Goal: Task Accomplishment & Management: Use online tool/utility

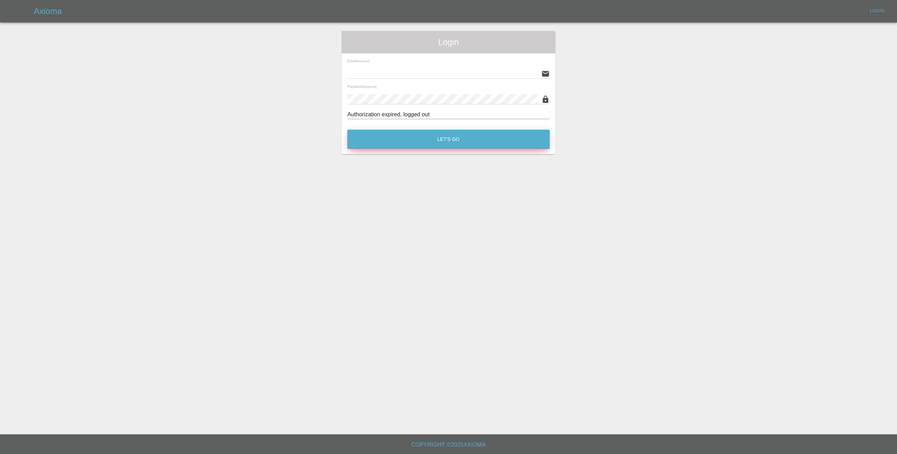
type input "[EMAIL_ADDRESS][DOMAIN_NAME]"
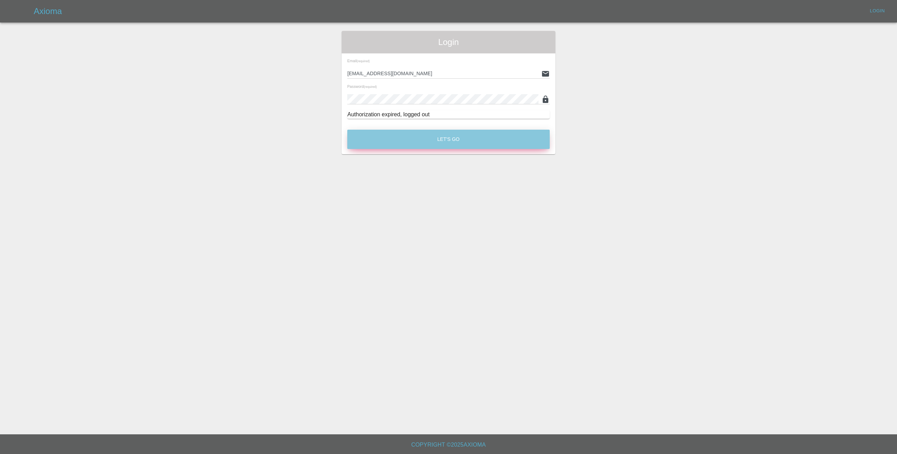
click at [471, 142] on button "Let's Go" at bounding box center [448, 139] width 203 height 19
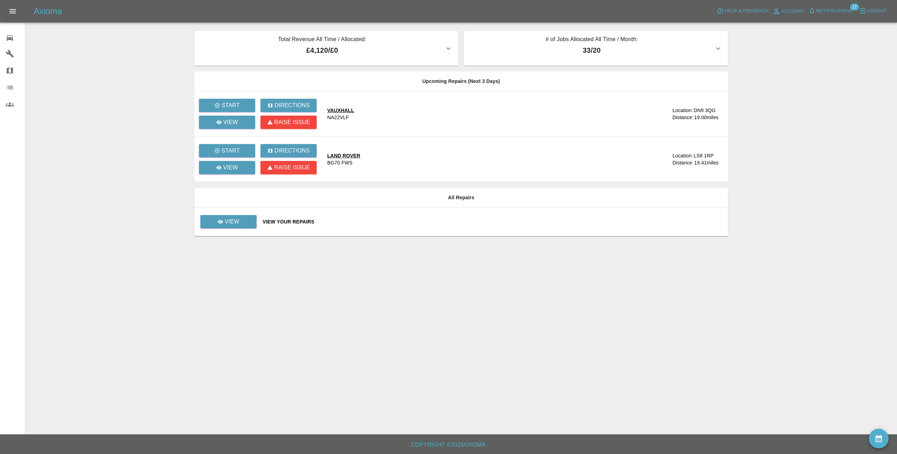
click at [839, 9] on span "Notifications" at bounding box center [834, 11] width 37 height 8
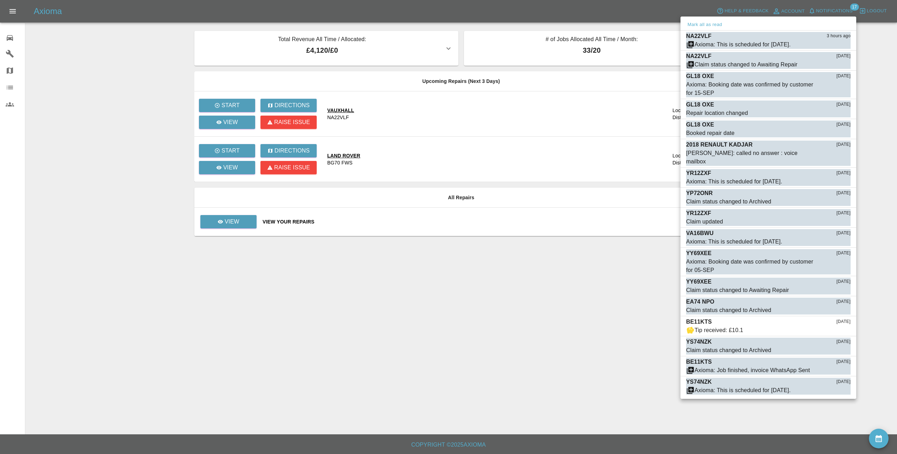
click at [839, 9] on div at bounding box center [448, 227] width 897 height 454
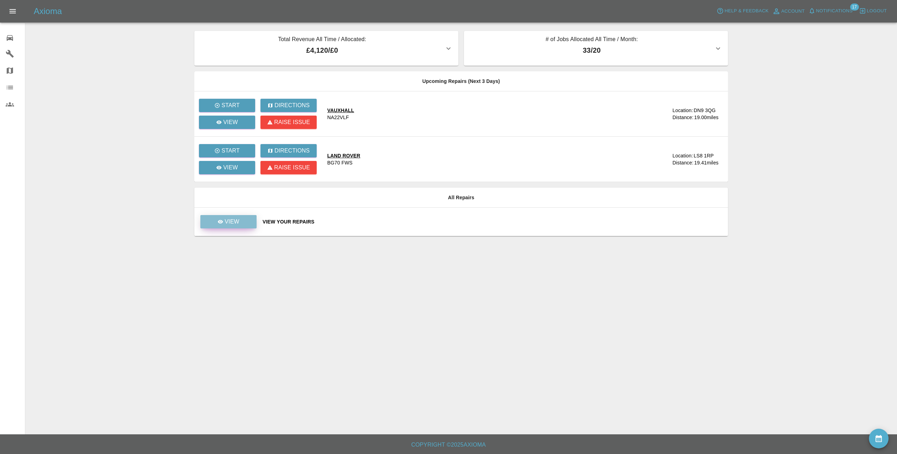
click at [223, 225] on div "View" at bounding box center [229, 222] width 22 height 8
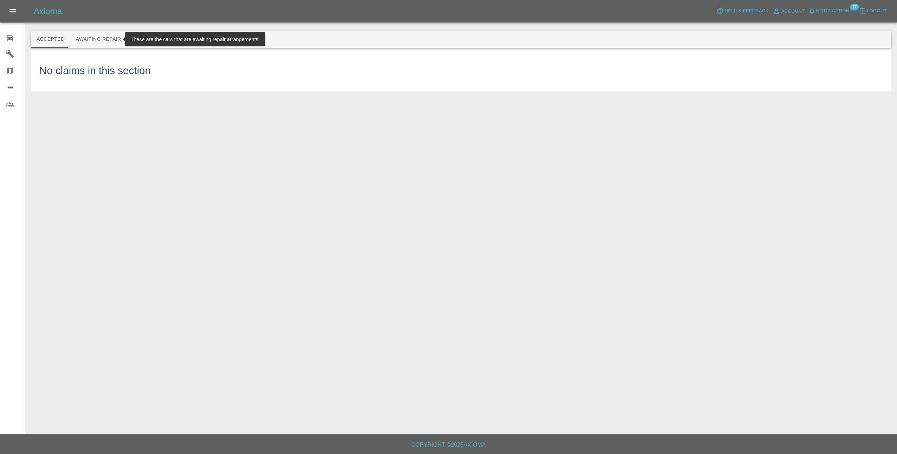
click at [110, 39] on button "Awaiting Repair" at bounding box center [98, 39] width 57 height 17
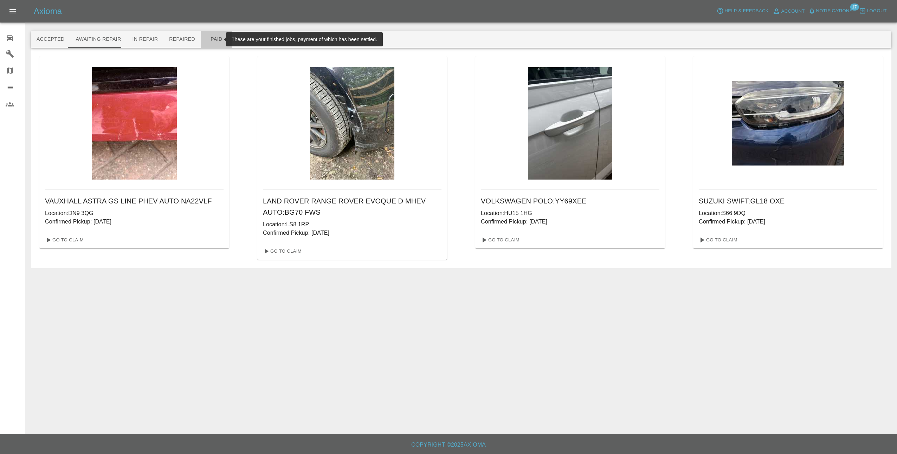
click at [206, 41] on button "Paid" at bounding box center [217, 39] width 32 height 17
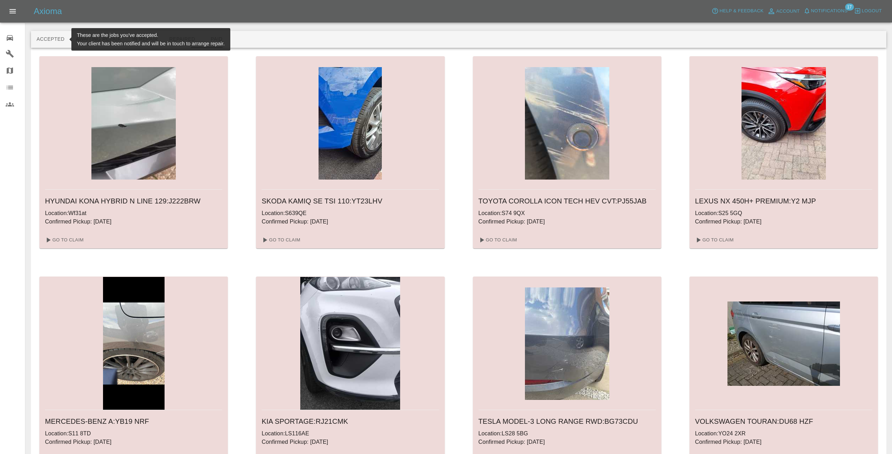
click at [62, 38] on button "Accepted" at bounding box center [50, 39] width 39 height 17
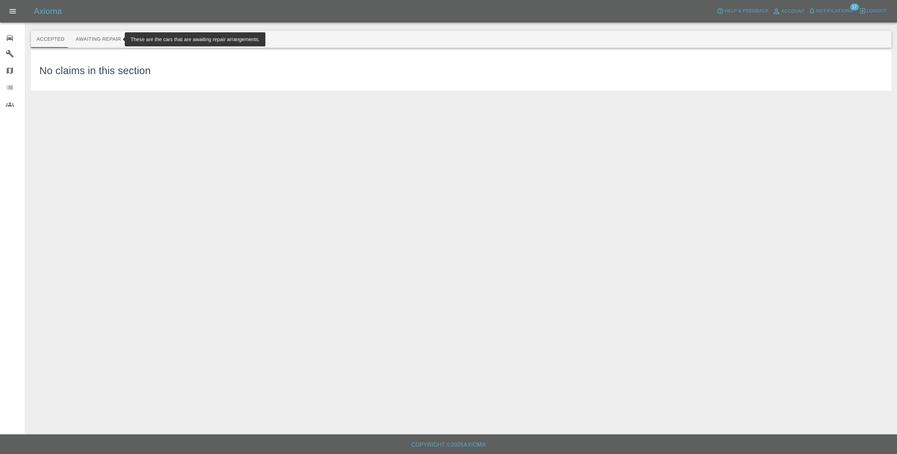
click at [92, 38] on button "Awaiting Repair" at bounding box center [98, 39] width 57 height 17
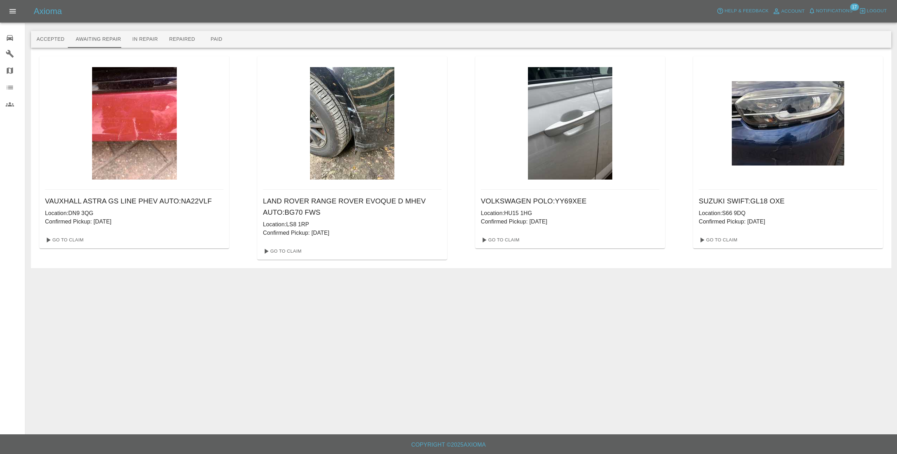
click at [149, 141] on img at bounding box center [134, 123] width 85 height 113
click at [58, 244] on link "Go To Claim" at bounding box center [63, 240] width 43 height 11
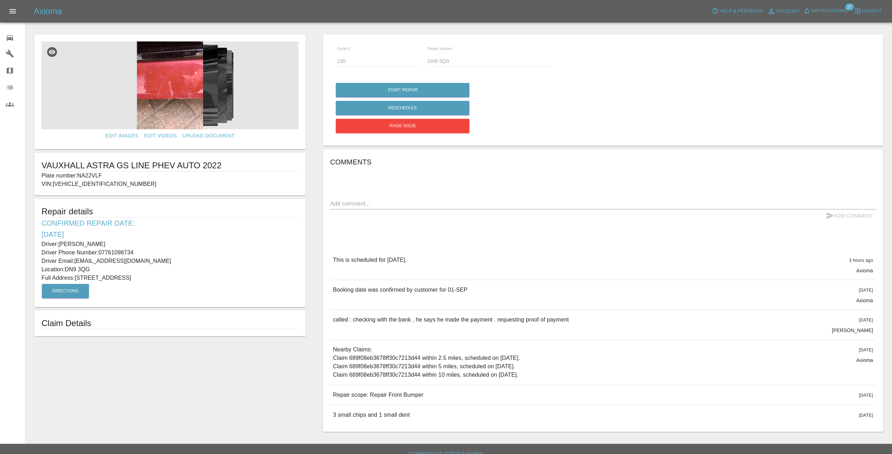
click at [181, 102] on img at bounding box center [169, 85] width 257 height 88
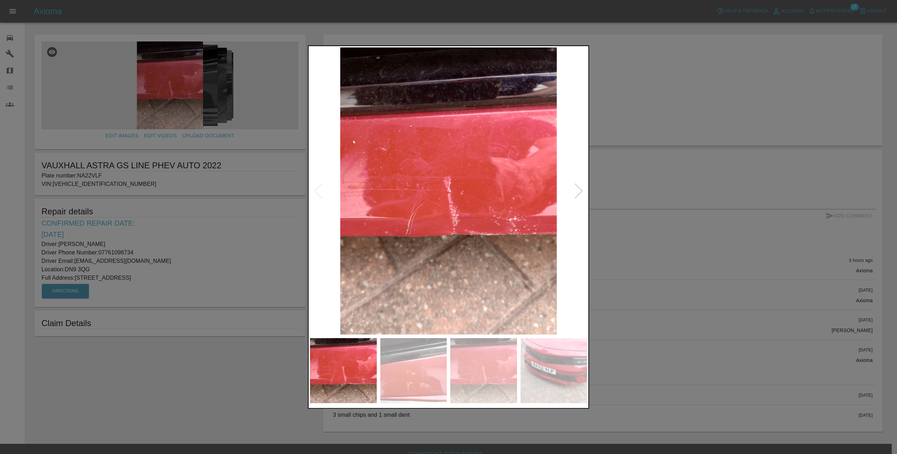
click at [581, 191] on div at bounding box center [578, 191] width 9 height 15
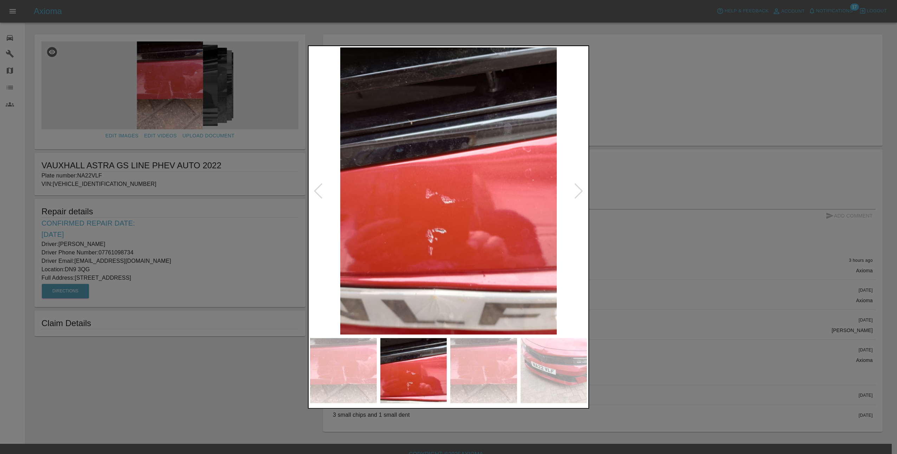
click at [581, 191] on div at bounding box center [578, 191] width 9 height 15
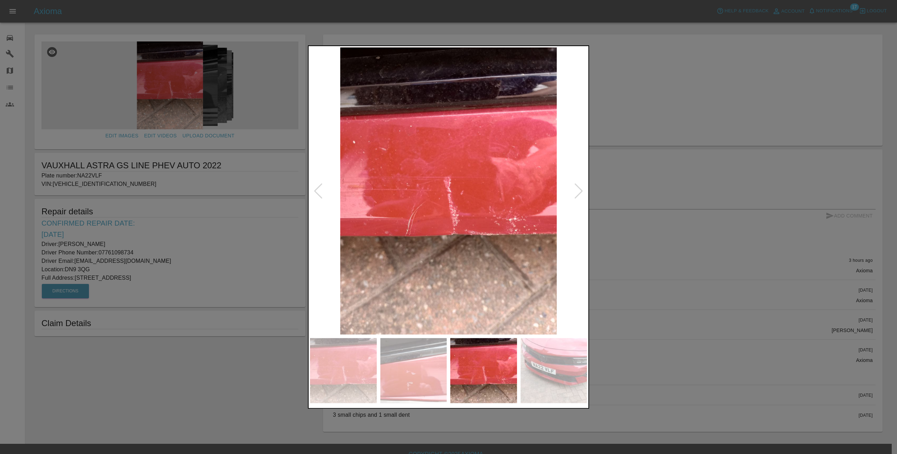
click at [581, 191] on div at bounding box center [578, 191] width 9 height 15
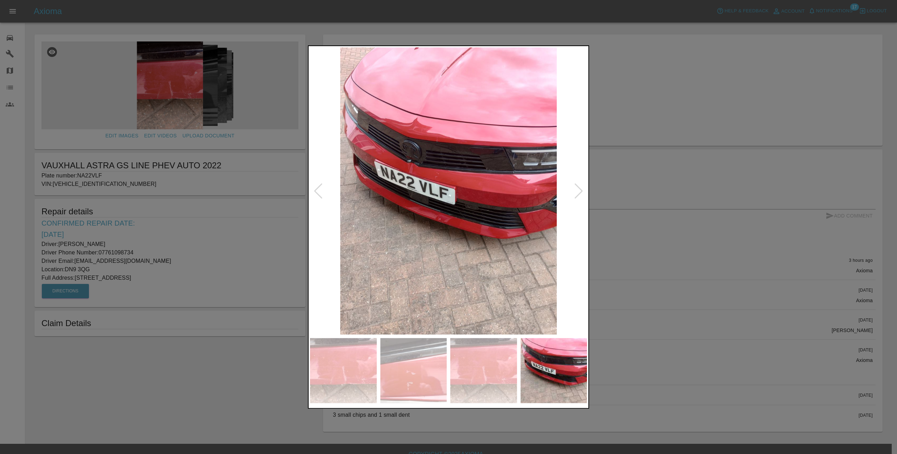
click at [581, 191] on div at bounding box center [578, 191] width 9 height 15
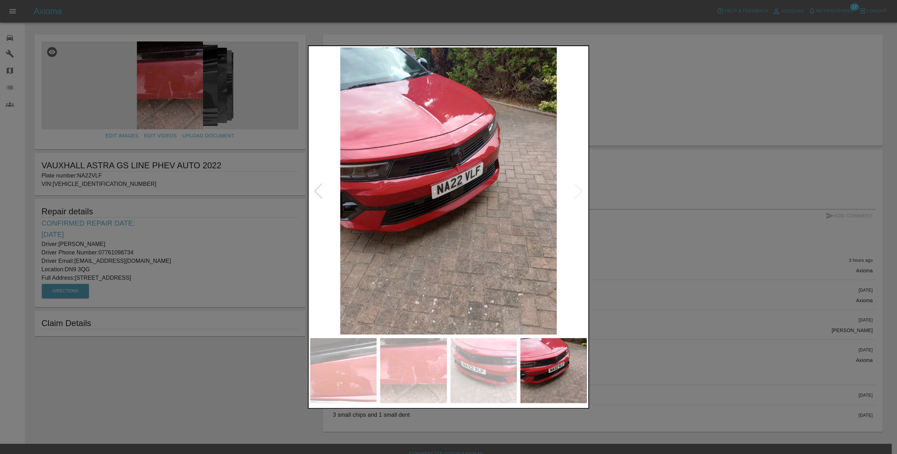
click at [581, 191] on img at bounding box center [448, 190] width 277 height 287
click at [317, 190] on div at bounding box center [318, 191] width 9 height 15
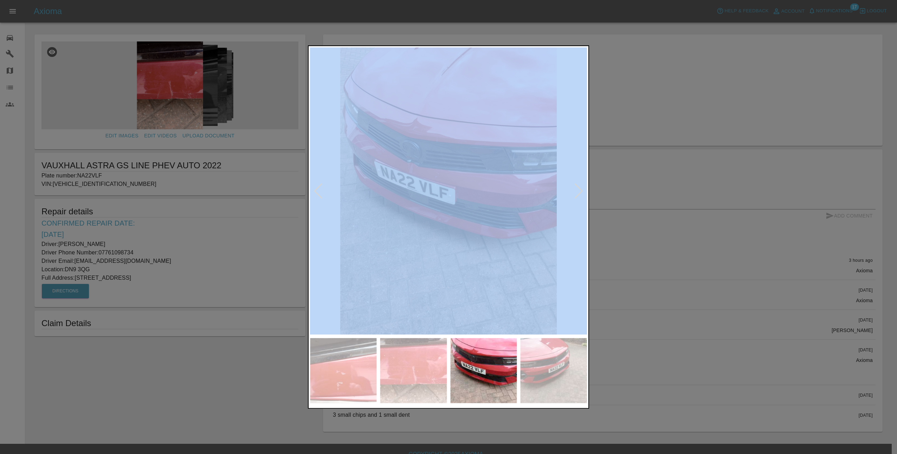
click at [317, 190] on div at bounding box center [318, 191] width 9 height 15
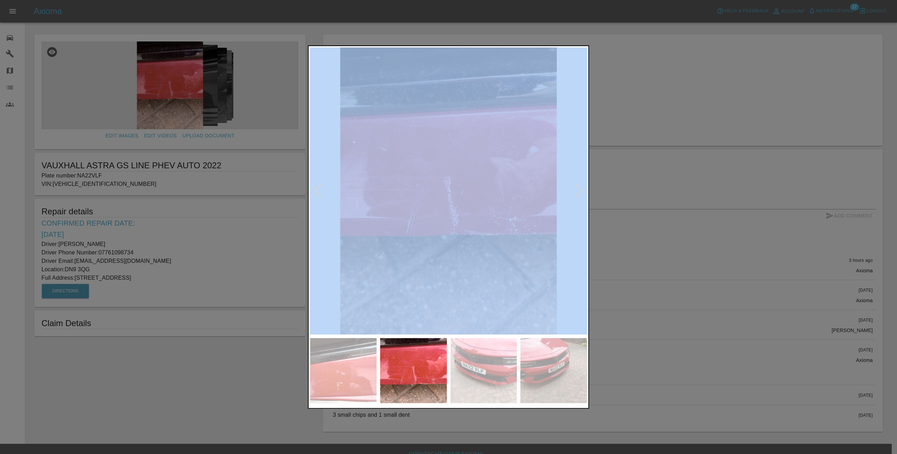
click at [569, 263] on img at bounding box center [448, 190] width 277 height 287
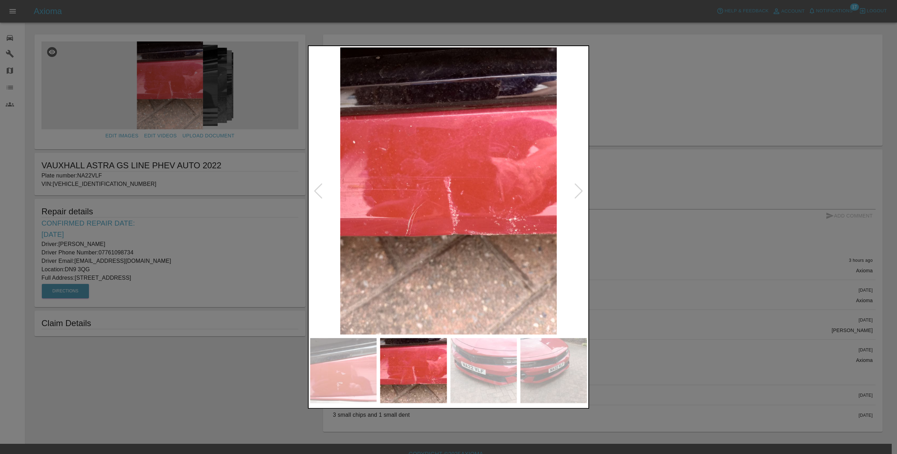
click at [622, 256] on div at bounding box center [448, 227] width 897 height 454
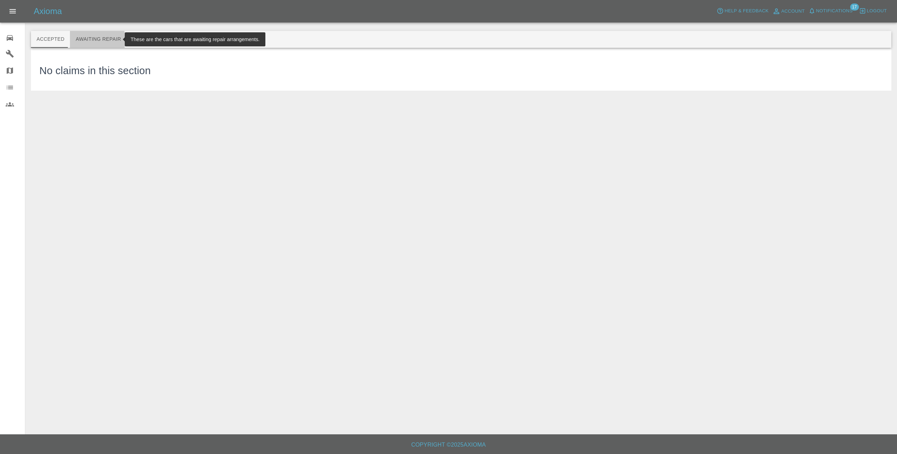
click at [91, 40] on button "Awaiting Repair" at bounding box center [98, 39] width 57 height 17
